Goal: Task Accomplishment & Management: Manage account settings

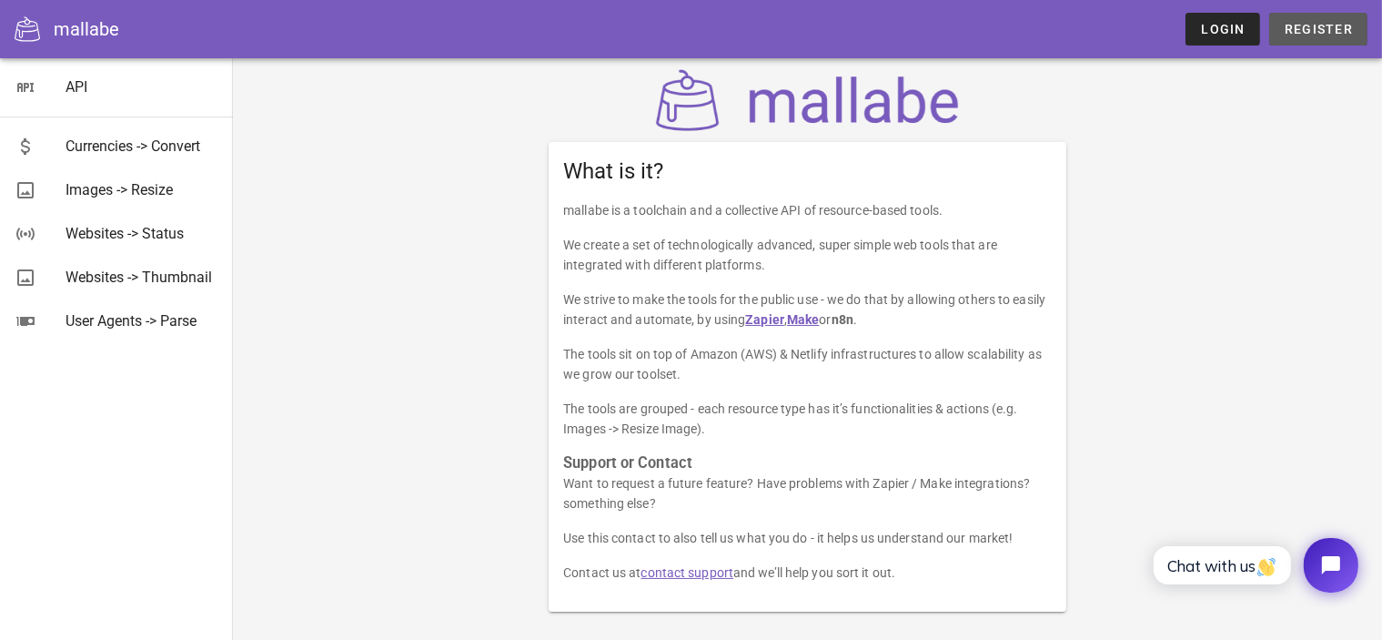
click at [1329, 28] on span "Register" at bounding box center [1318, 29] width 69 height 15
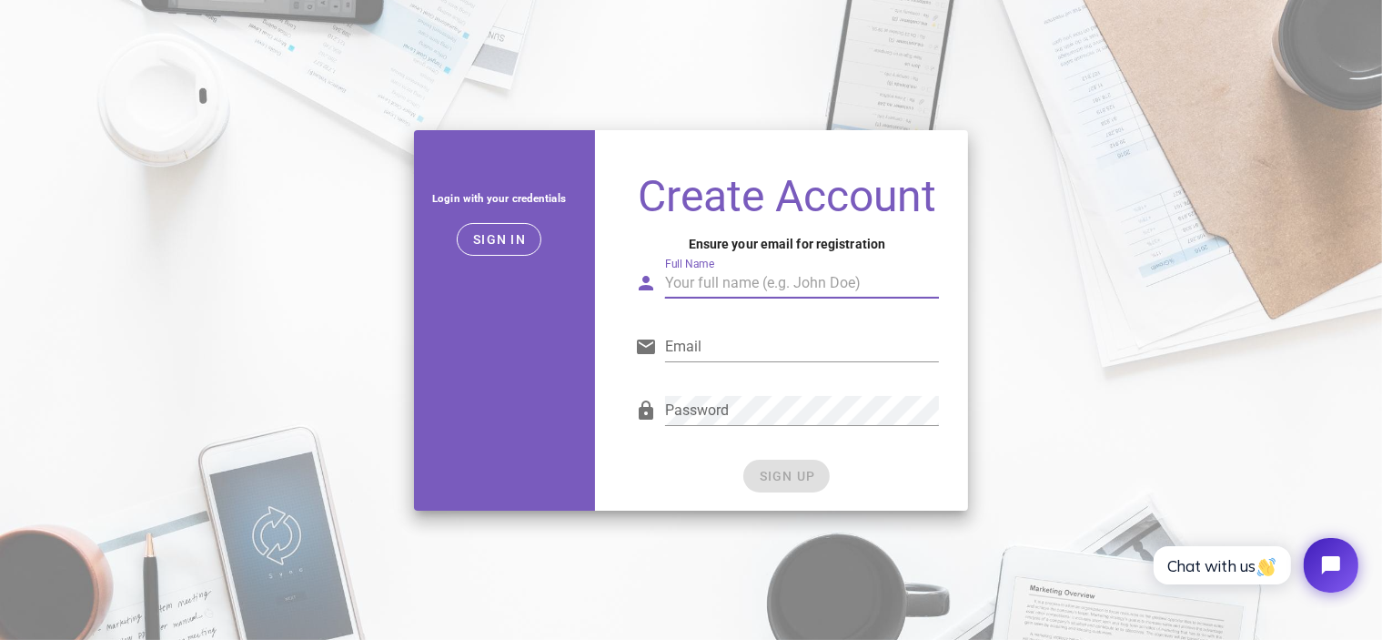
click at [728, 290] on input "Full Name" at bounding box center [802, 282] width 274 height 29
type input "Salih"
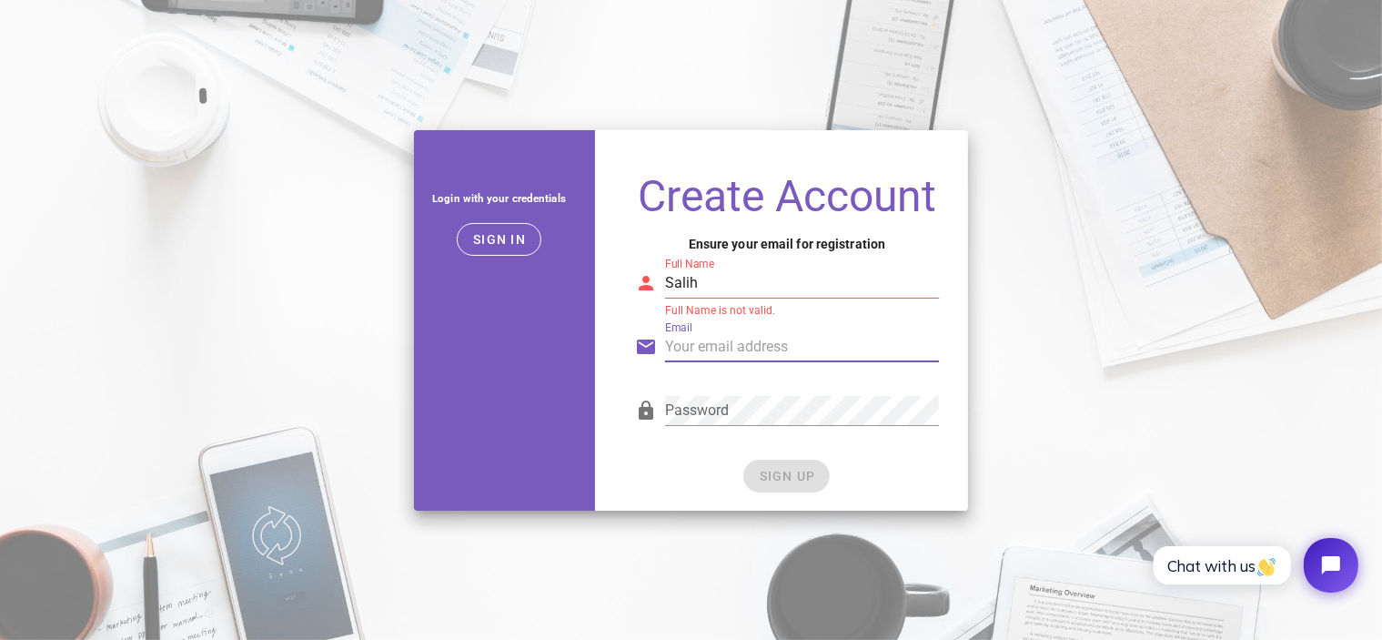
click at [804, 358] on input "Email" at bounding box center [802, 346] width 274 height 29
type input "[DOMAIN_NAME][EMAIL_ADDRESS][DOMAIN_NAME]"
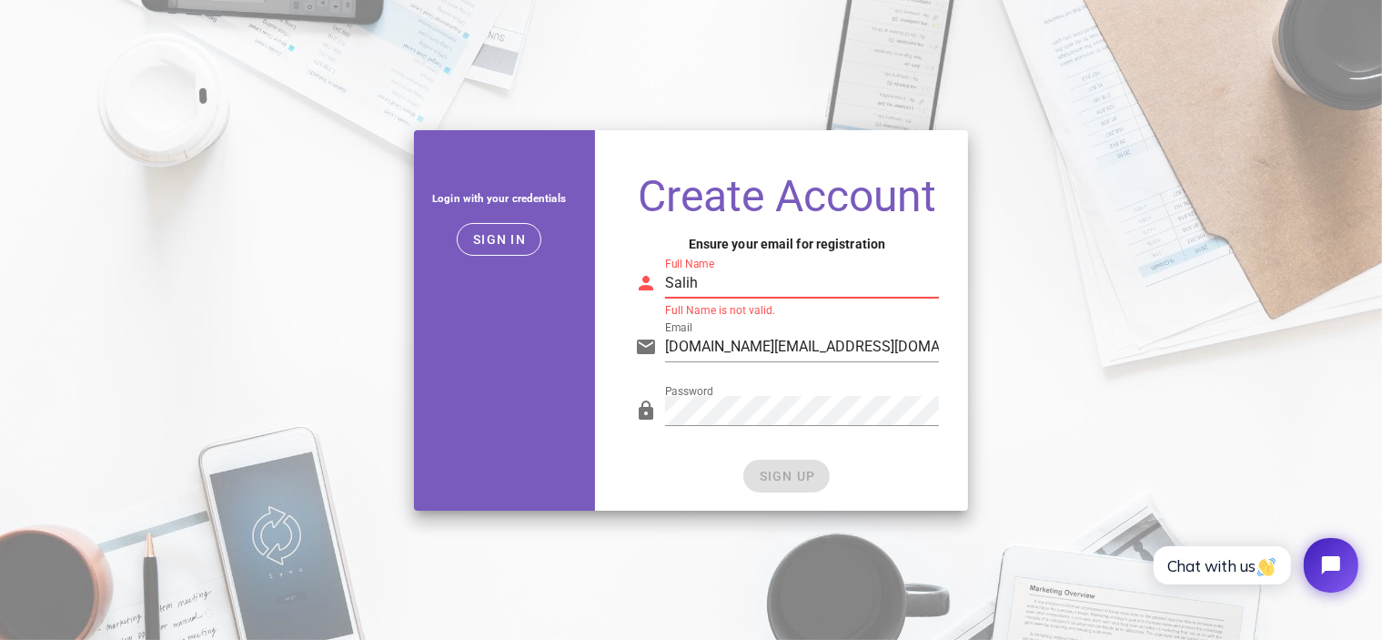
click at [713, 279] on input "Salih" at bounding box center [802, 282] width 274 height 29
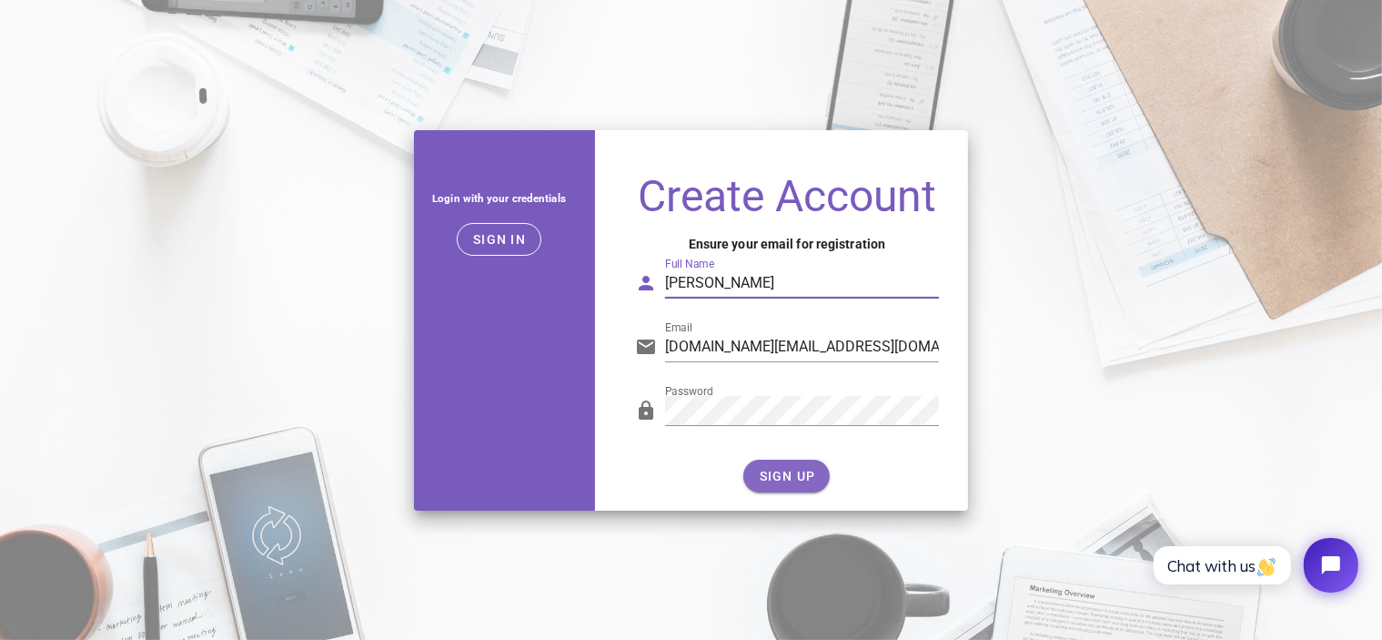
type input "[PERSON_NAME]"
click at [765, 465] on button "SIGN UP" at bounding box center [786, 475] width 86 height 33
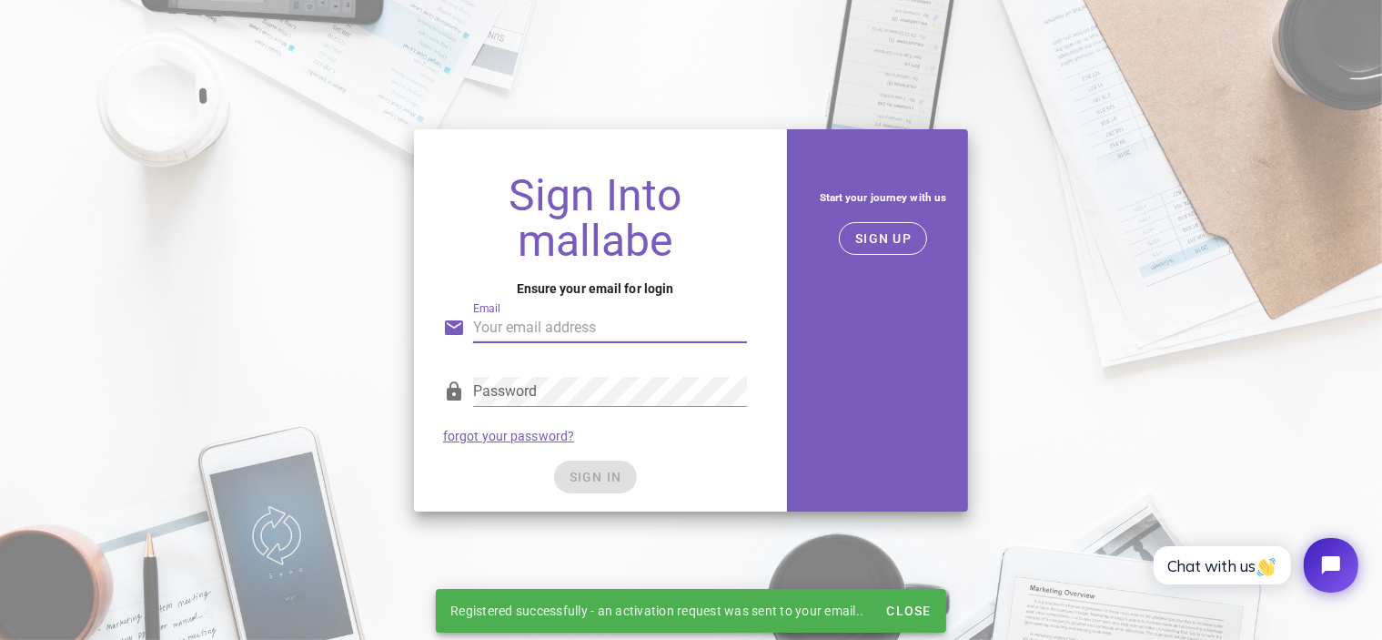
click at [607, 323] on input "Email" at bounding box center [610, 327] width 274 height 29
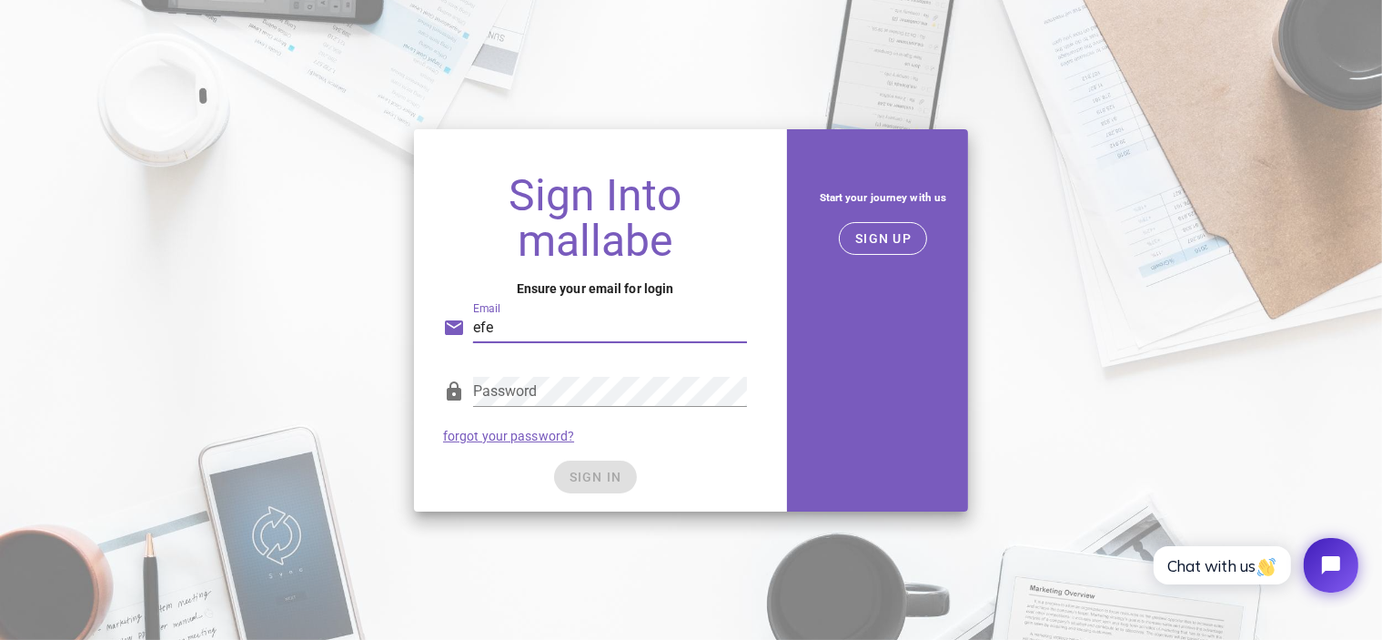
type input "[DOMAIN_NAME][EMAIL_ADDRESS][DOMAIN_NAME]"
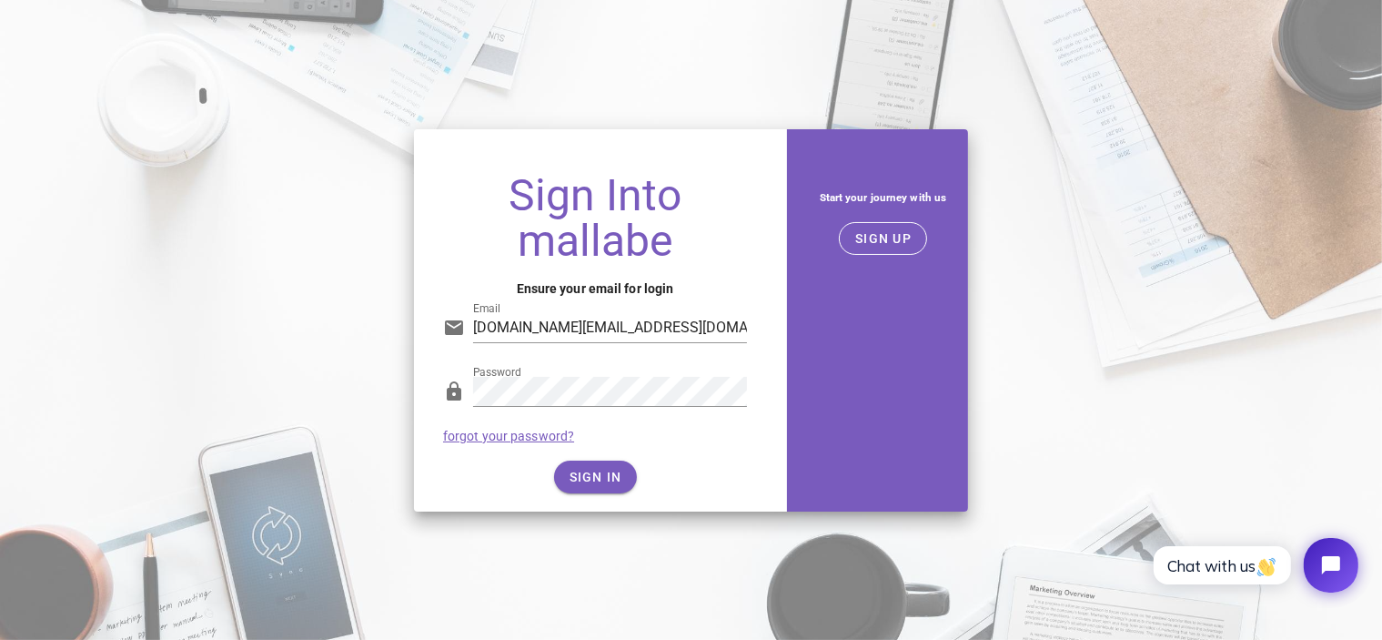
click at [663, 438] on div "Password forgot your password?" at bounding box center [595, 409] width 326 height 95
click at [621, 469] on span "SIGN IN" at bounding box center [596, 476] width 54 height 15
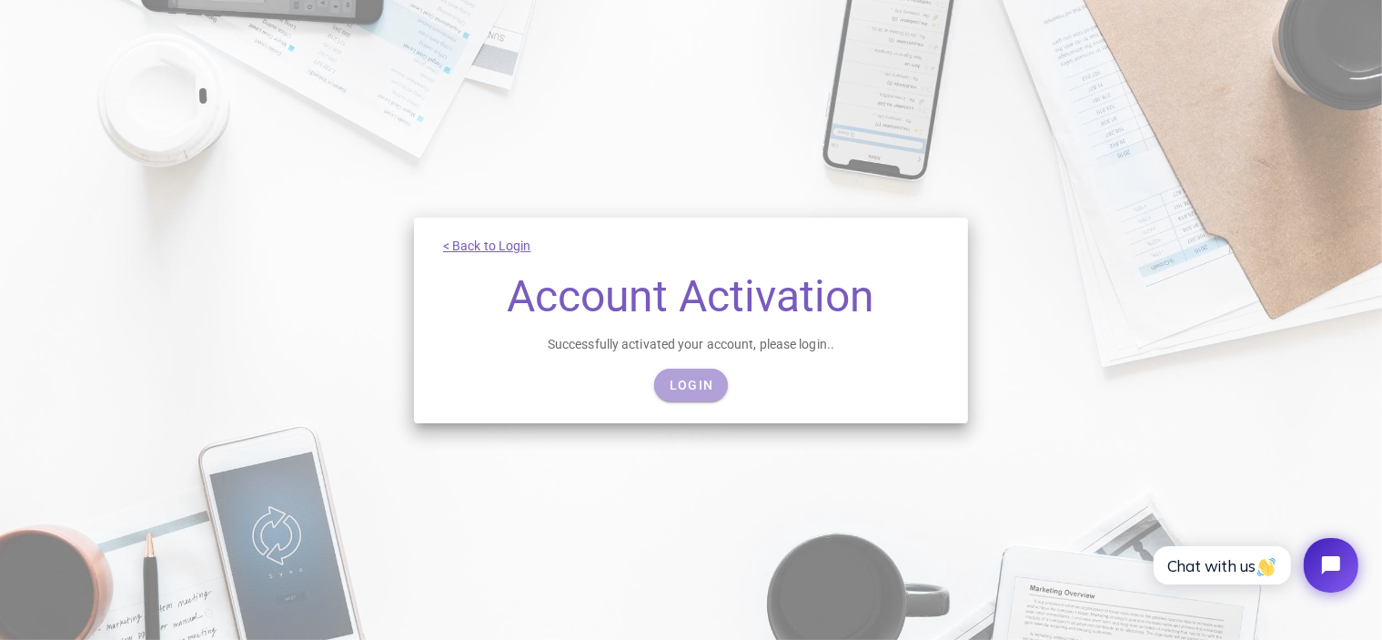
click at [690, 376] on link "Login" at bounding box center [691, 384] width 74 height 33
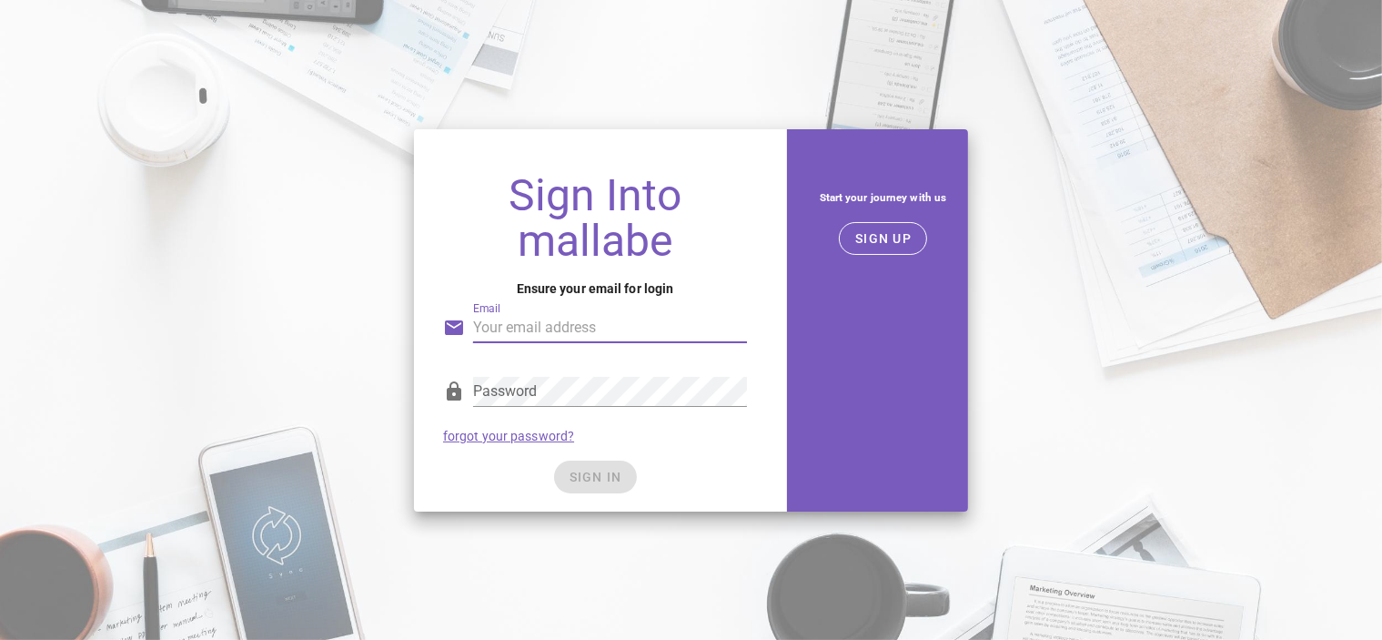
click at [603, 330] on input "Email" at bounding box center [610, 327] width 274 height 29
click at [598, 317] on input "Email" at bounding box center [610, 327] width 274 height 29
type input "[DOMAIN_NAME][EMAIL_ADDRESS][DOMAIN_NAME]"
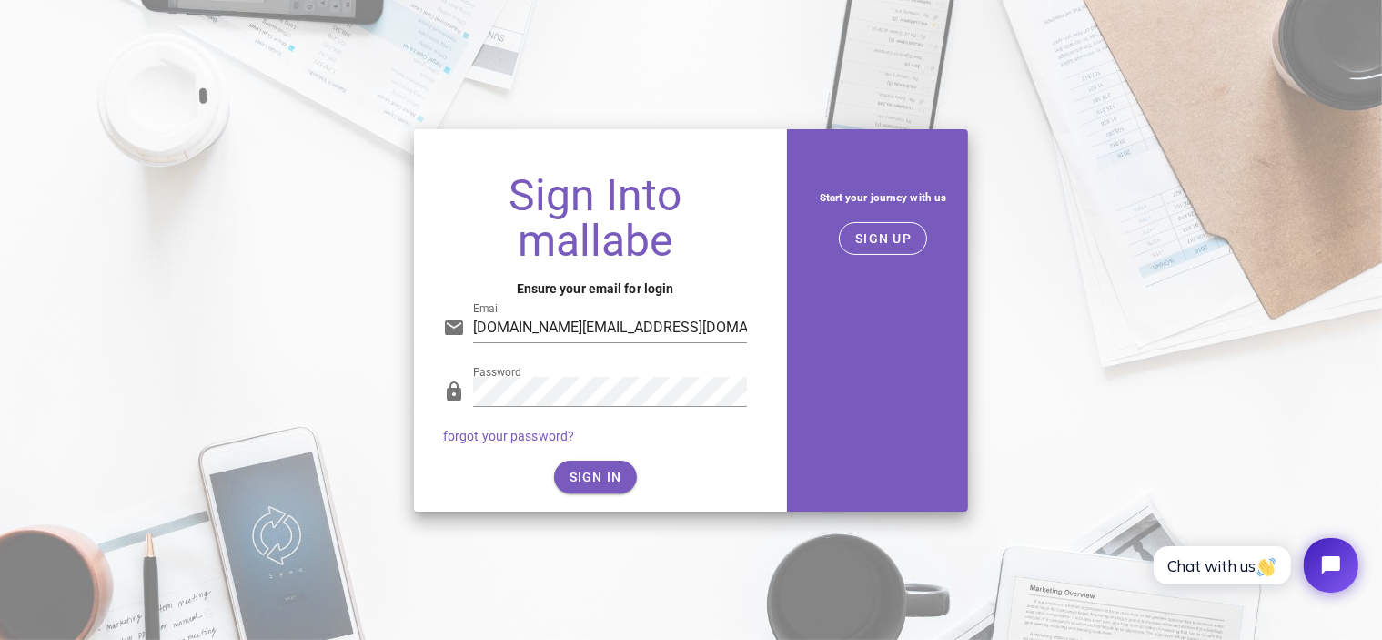
click at [655, 464] on div "SIGN IN" at bounding box center [595, 476] width 304 height 33
click at [600, 471] on span "SIGN IN" at bounding box center [596, 476] width 54 height 15
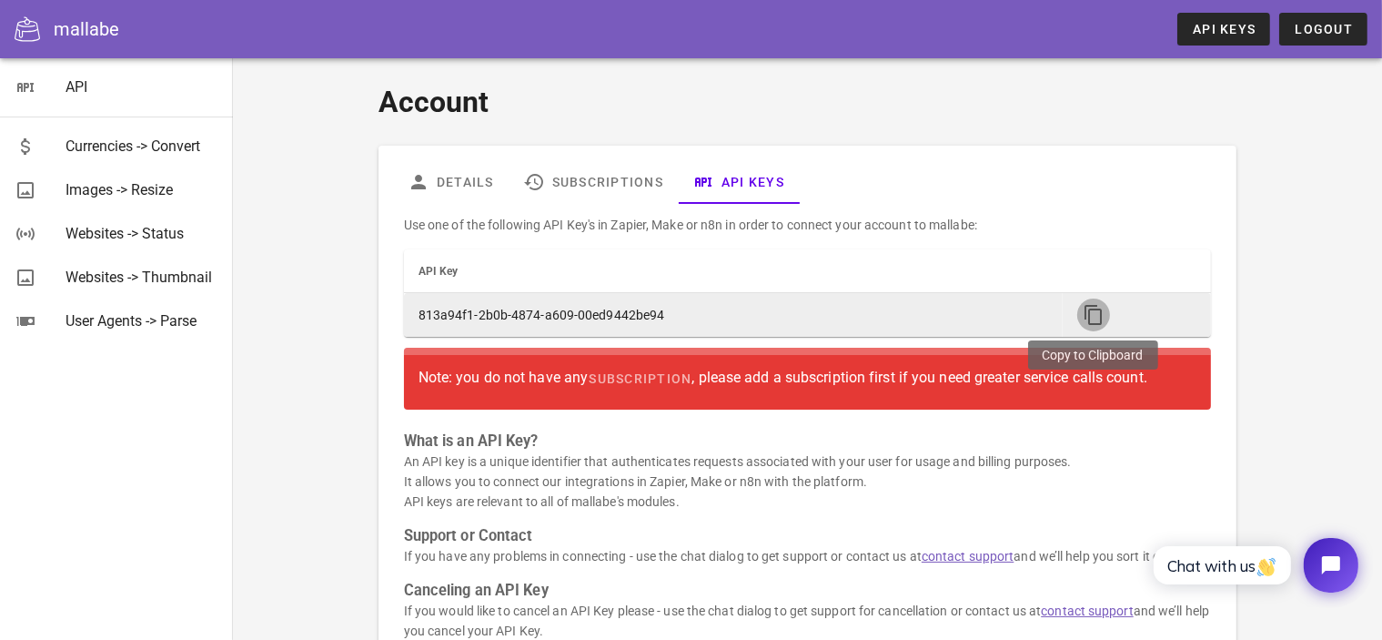
click at [1095, 317] on icon "button" at bounding box center [1094, 315] width 22 height 22
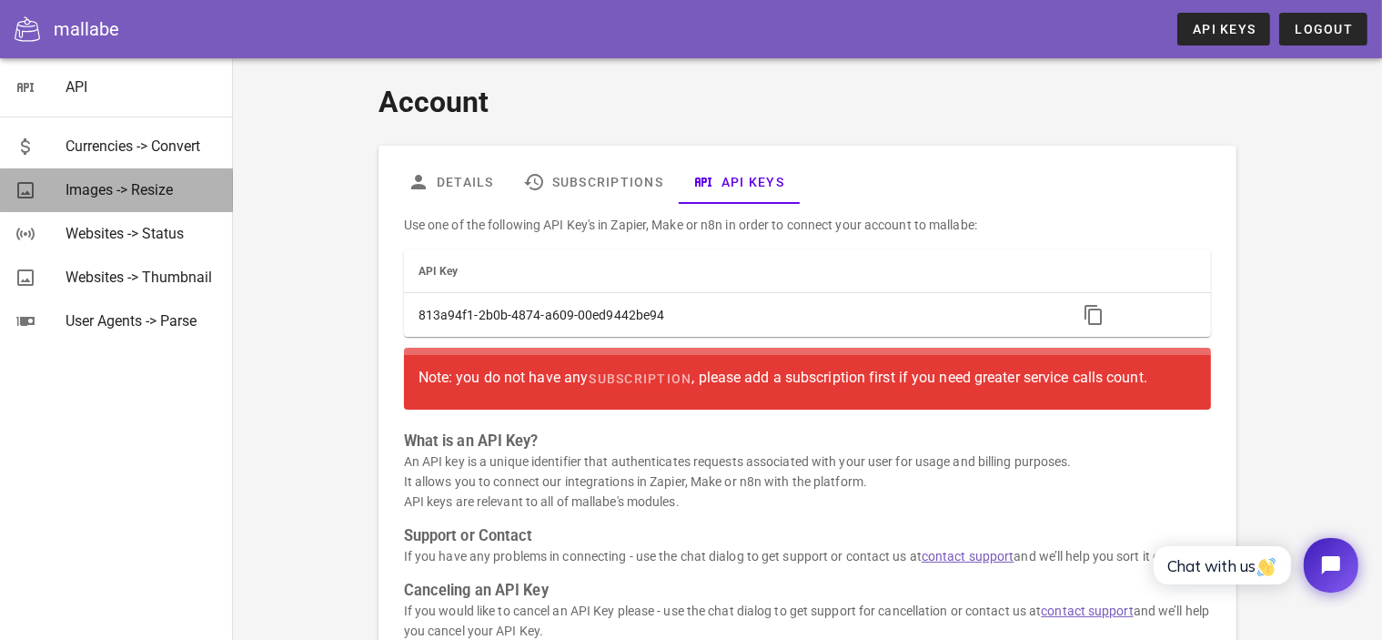
click at [163, 197] on div "Images -> Resize" at bounding box center [141, 189] width 153 height 17
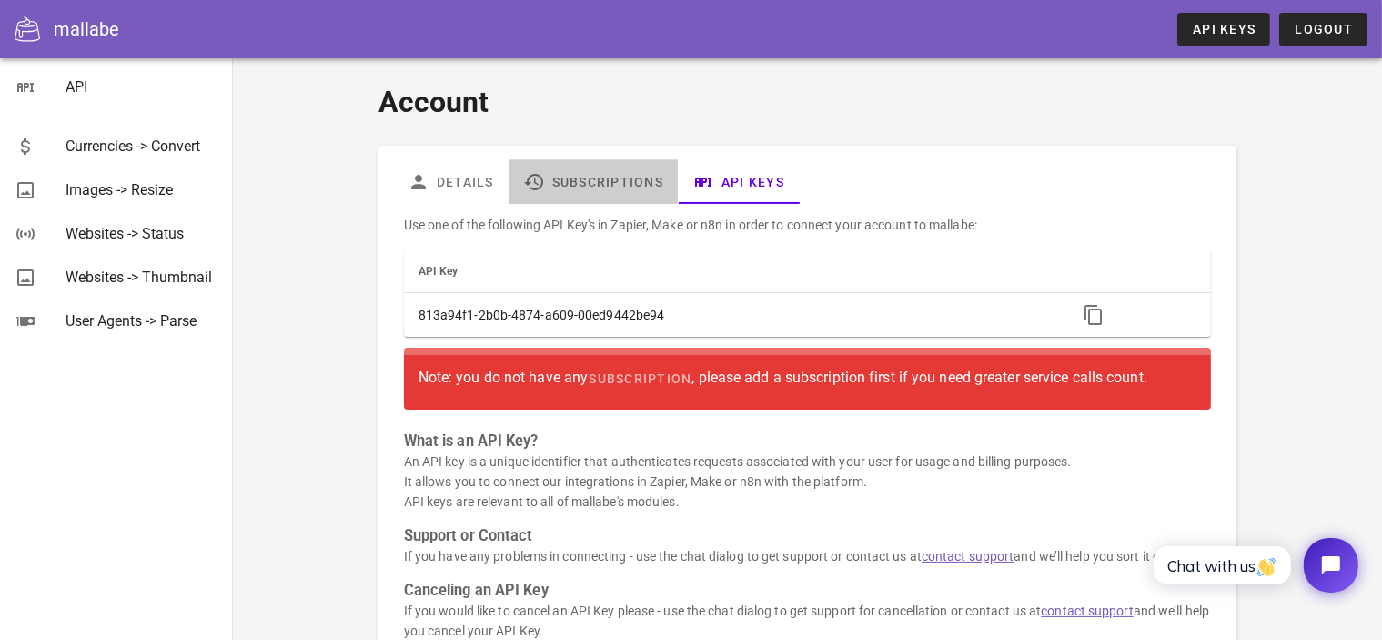
click at [566, 181] on link "Subscriptions" at bounding box center [593, 182] width 169 height 44
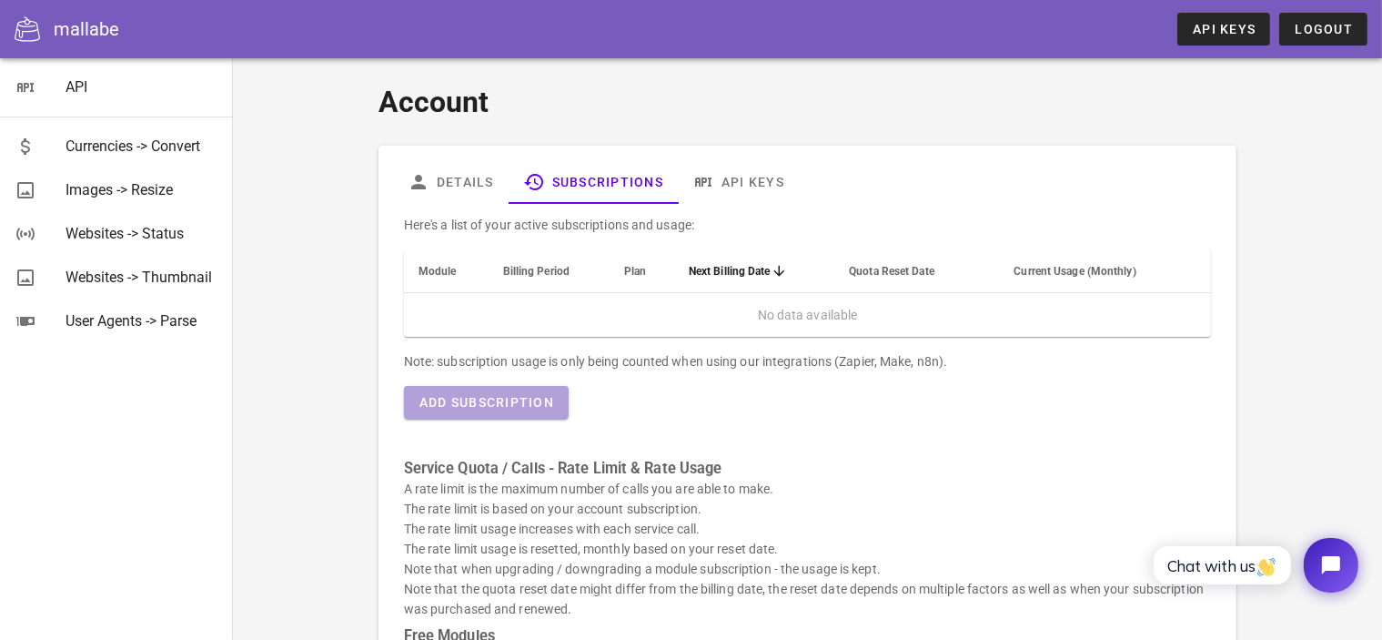
click at [501, 400] on span "Add Subscription" at bounding box center [486, 402] width 136 height 15
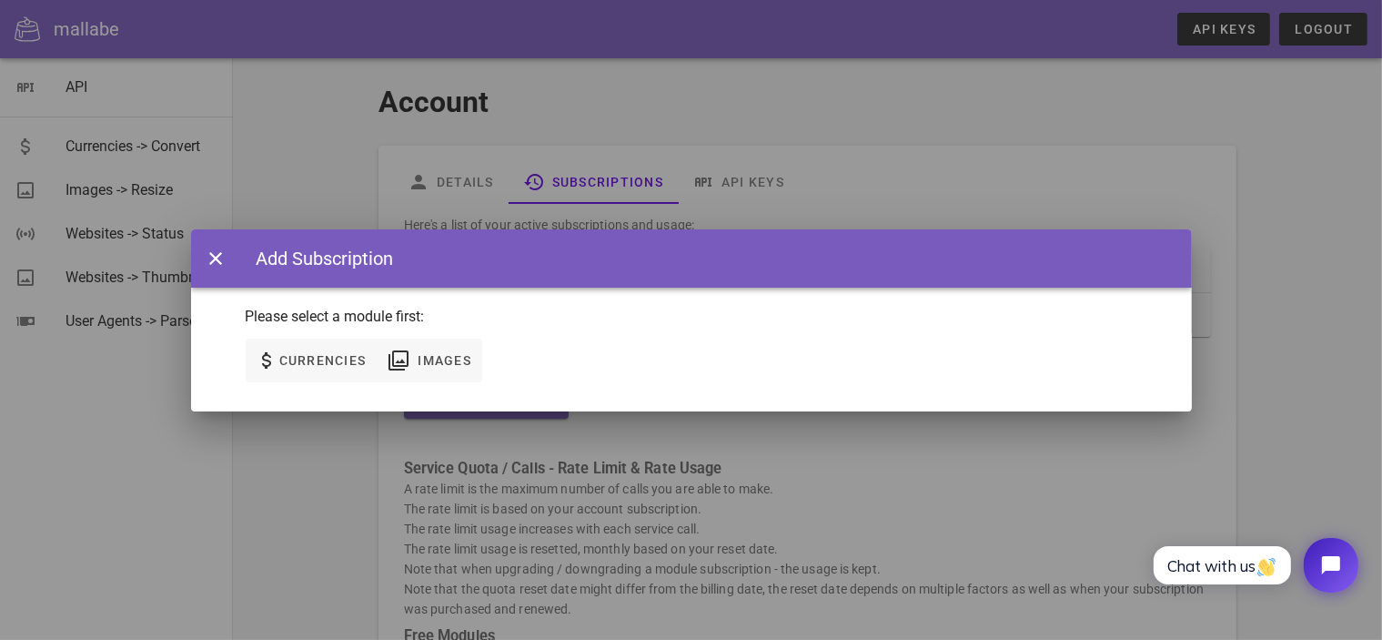
click at [348, 530] on div at bounding box center [691, 320] width 1382 height 640
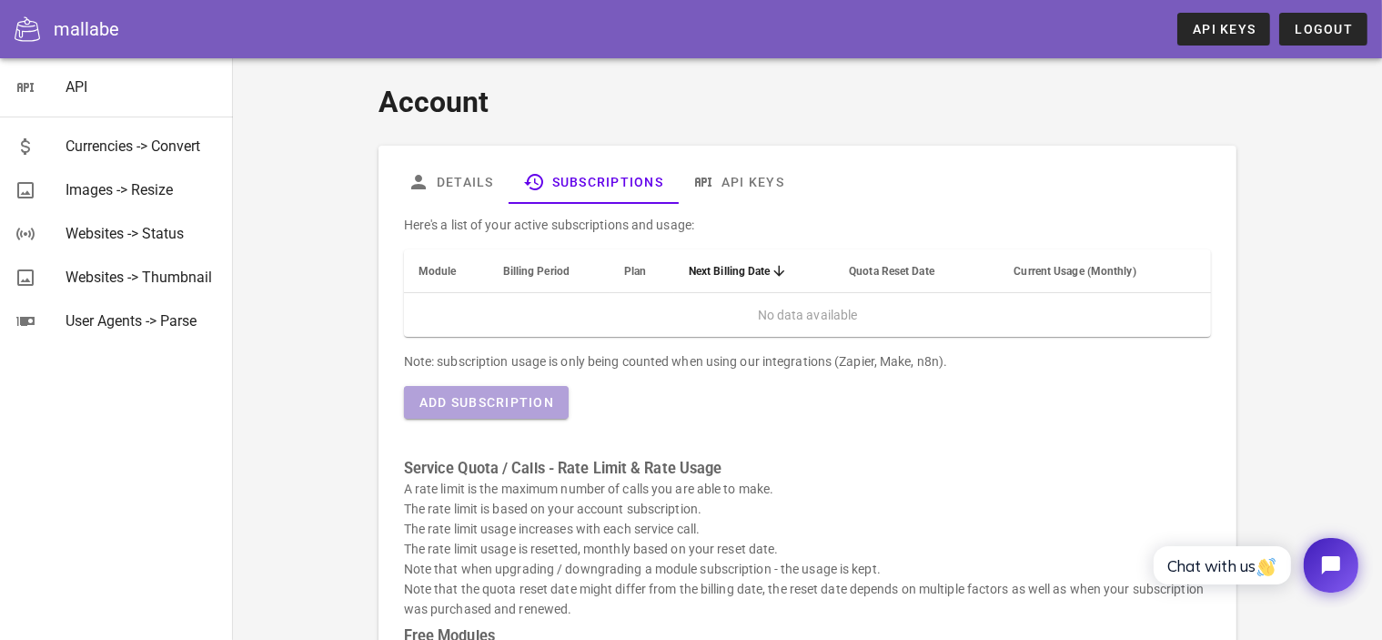
click at [477, 408] on span "Add Subscription" at bounding box center [486, 402] width 136 height 15
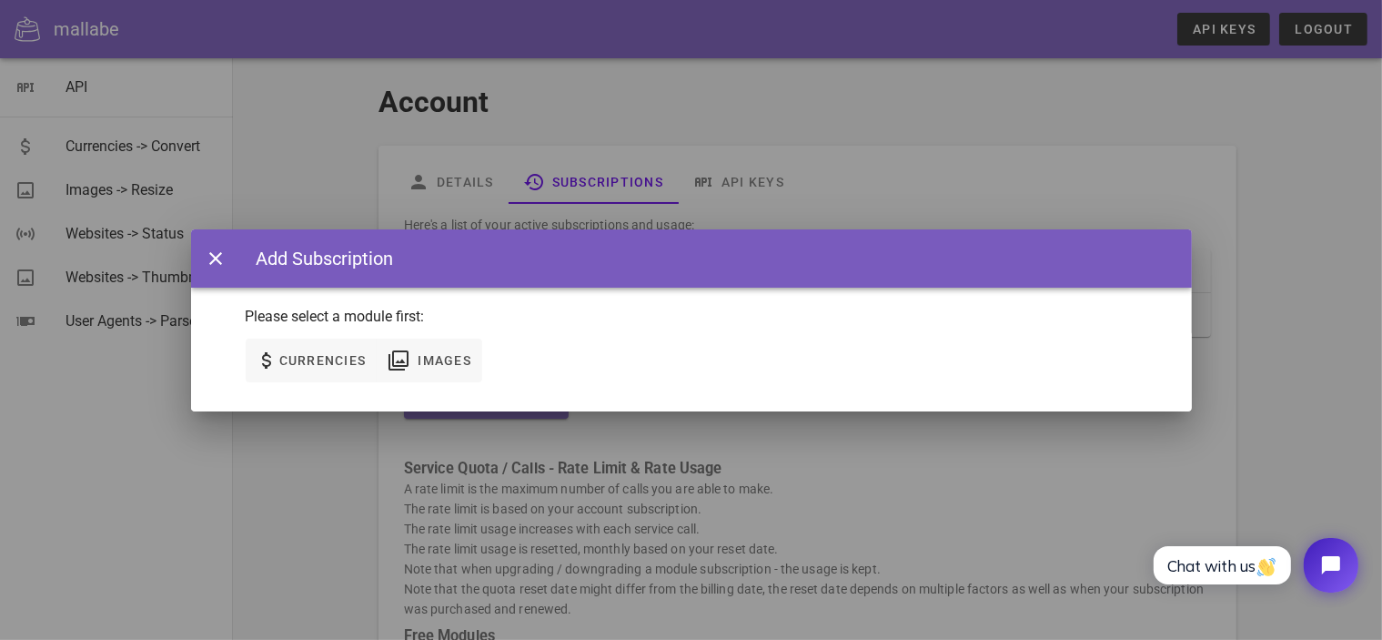
click at [477, 408] on div "None Currencies Images" at bounding box center [691, 371] width 1001 height 80
click at [447, 378] on button "Images" at bounding box center [430, 360] width 106 height 44
